Goal: Find specific page/section: Find specific page/section

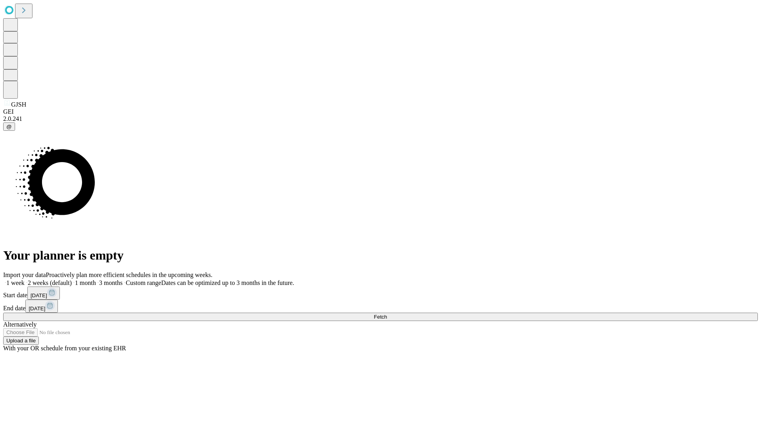
click at [387, 314] on span "Fetch" at bounding box center [380, 317] width 13 height 6
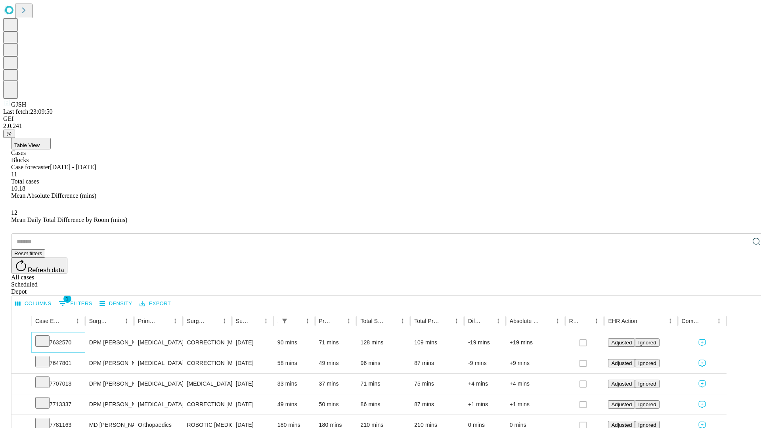
click at [46, 337] on icon at bounding box center [42, 341] width 8 height 8
